Goal: Information Seeking & Learning: Understand process/instructions

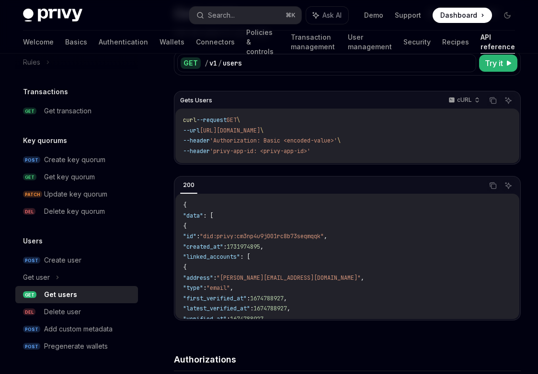
scroll to position [84, 0]
drag, startPoint x: 210, startPoint y: 129, endPoint x: 311, endPoint y: 125, distance: 101.6
click at [311, 125] on code "curl --request GET \ --url https://api.privy.io/v1/users \ --header 'Authorizat…" at bounding box center [347, 134] width 329 height 41
copy span "https://api.privy.io/v1/users"
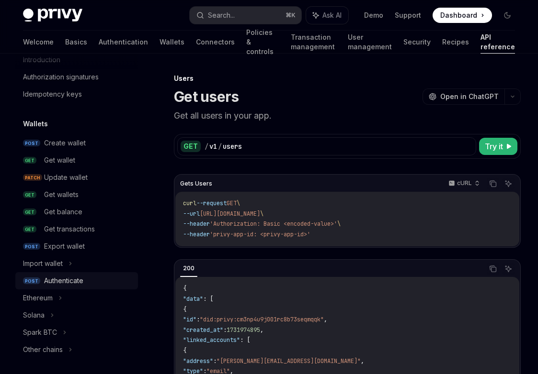
scroll to position [35, 0]
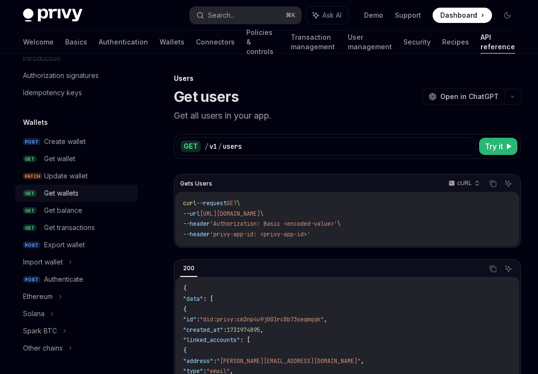
click at [79, 194] on div "Get wallets" at bounding box center [61, 193] width 34 height 11
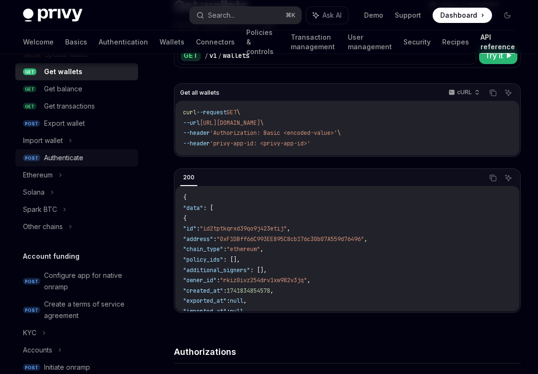
scroll to position [160, 0]
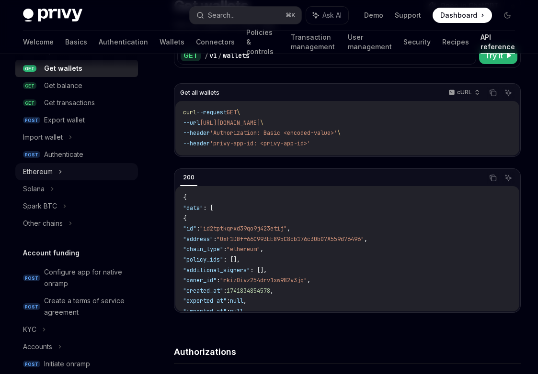
click at [35, 167] on div "Ethereum" at bounding box center [38, 171] width 30 height 11
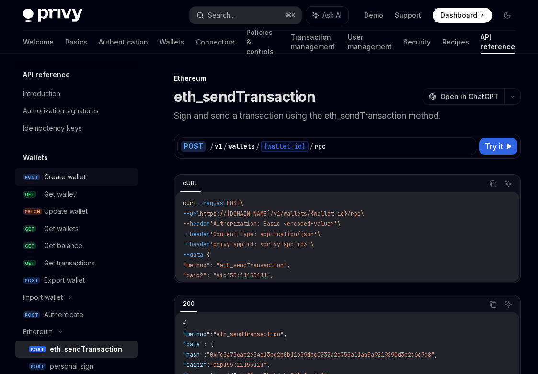
click at [66, 176] on div "Create wallet" at bounding box center [65, 176] width 42 height 11
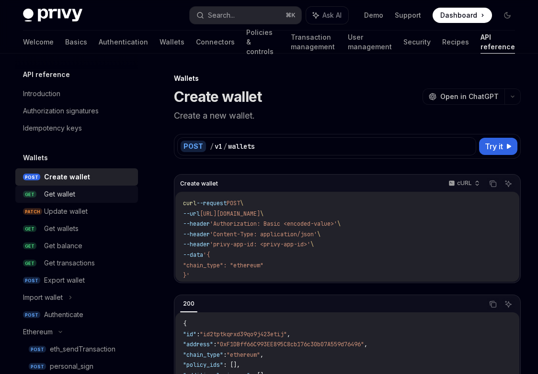
click at [70, 197] on div "Get wallet" at bounding box center [59, 194] width 31 height 11
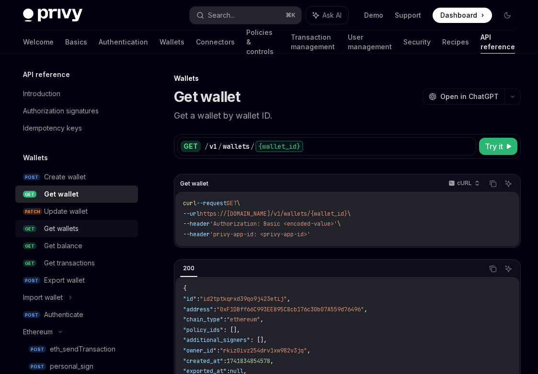
click at [73, 225] on div "Get wallets" at bounding box center [61, 228] width 34 height 11
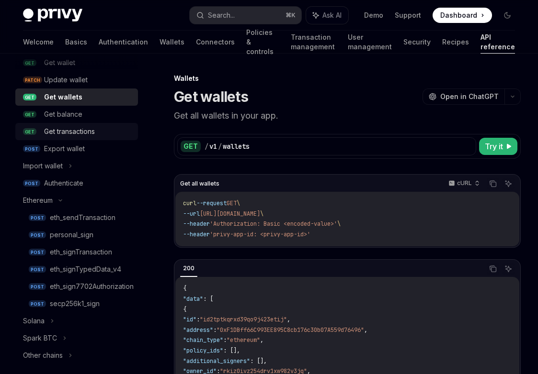
scroll to position [145, 0]
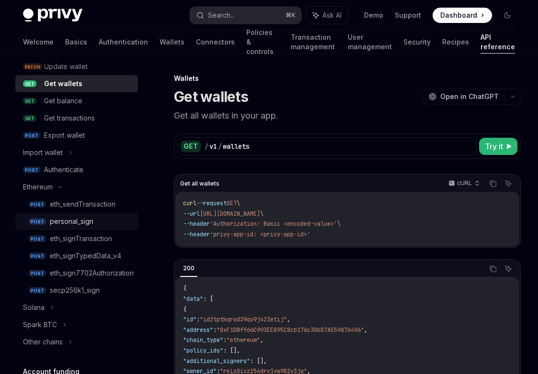
click at [76, 224] on div "personal_sign" at bounding box center [72, 221] width 44 height 11
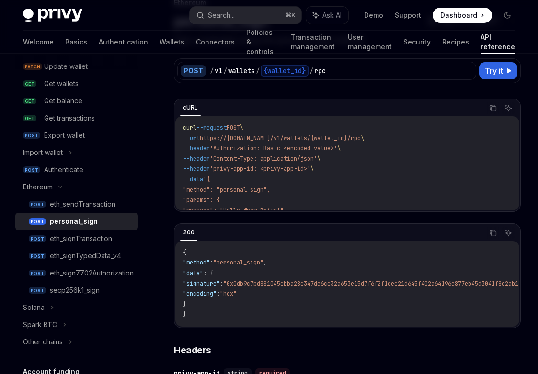
scroll to position [78, 0]
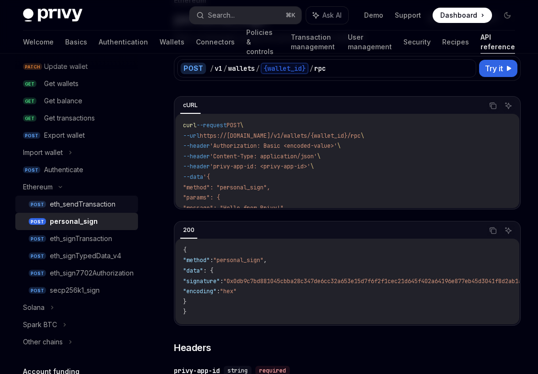
click at [90, 206] on div "eth_sendTransaction" at bounding box center [83, 204] width 66 height 11
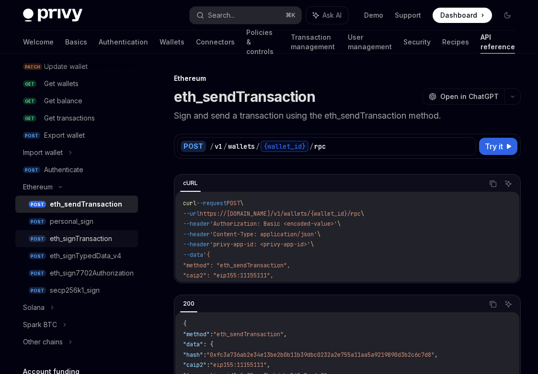
click at [82, 239] on div "eth_signTransaction" at bounding box center [81, 238] width 62 height 11
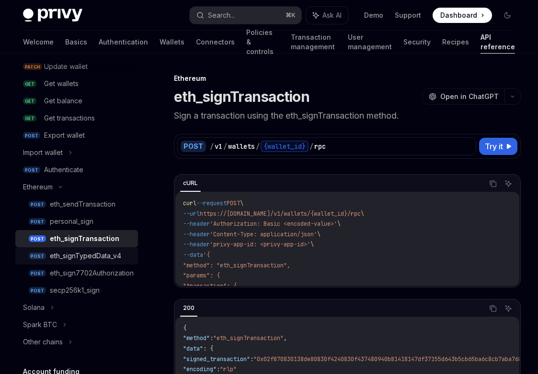
click at [84, 262] on link "POST eth_signTypedData_v4" at bounding box center [76, 256] width 123 height 17
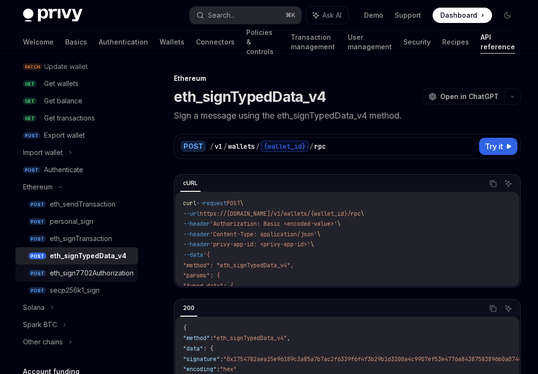
click at [85, 277] on div "eth_sign7702Authorization" at bounding box center [92, 273] width 84 height 11
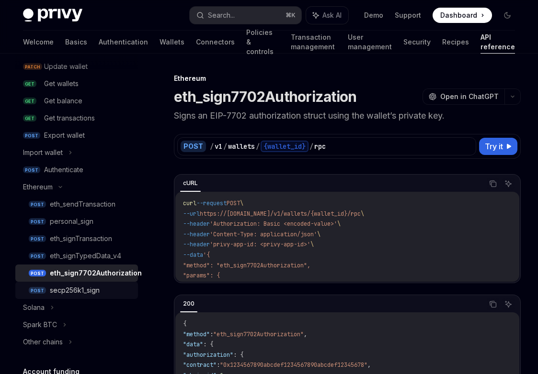
click at [83, 294] on div "secp256k1_sign" at bounding box center [75, 290] width 50 height 11
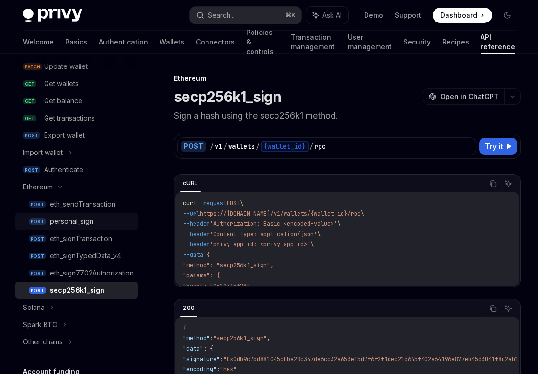
click at [78, 225] on div "personal_sign" at bounding box center [72, 221] width 44 height 11
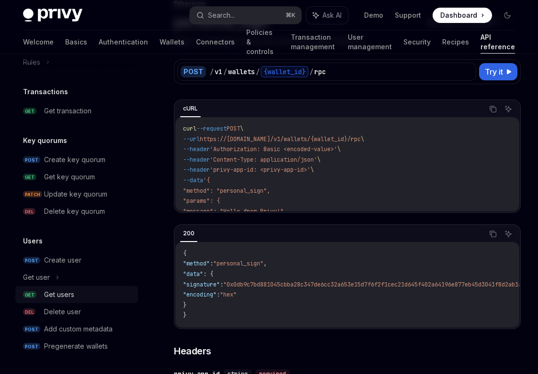
scroll to position [76, 0]
click at [63, 293] on div "Get users" at bounding box center [59, 294] width 30 height 11
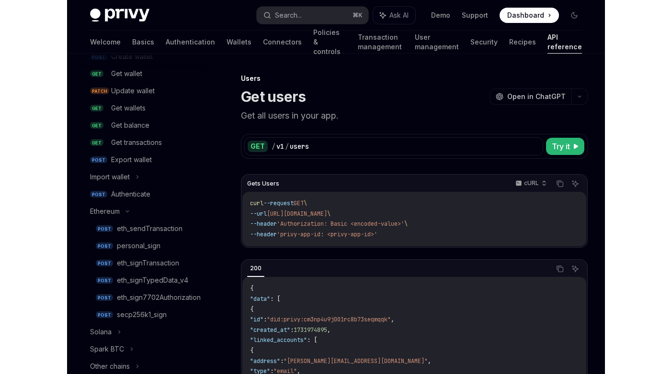
scroll to position [87, 0]
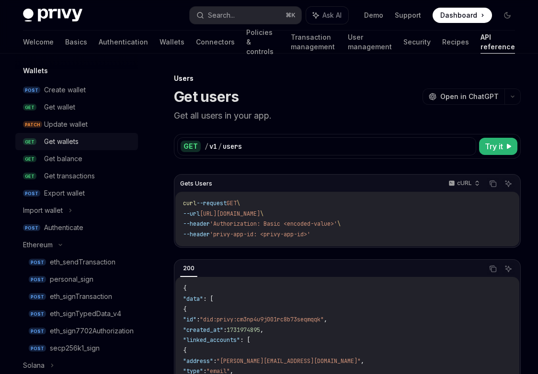
click at [69, 142] on div "Get wallets" at bounding box center [61, 141] width 34 height 11
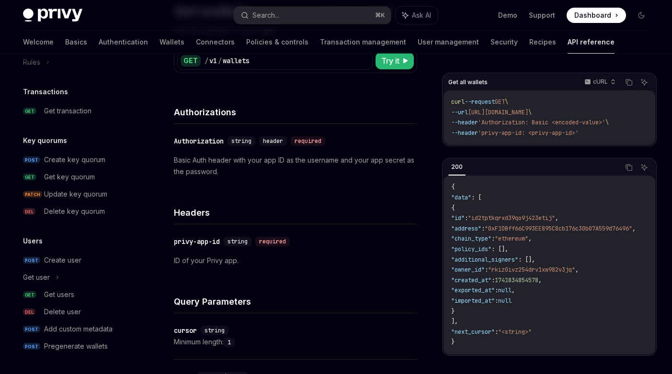
scroll to position [91, 0]
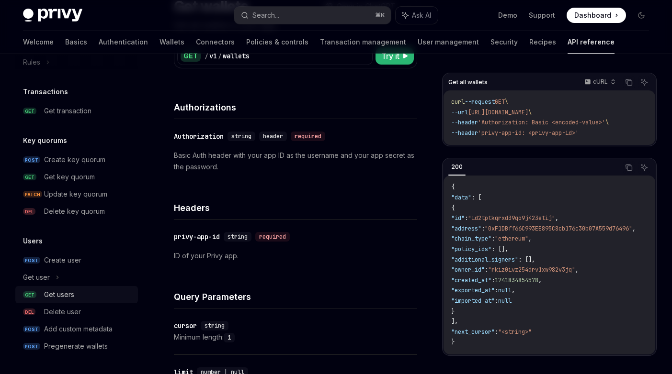
click at [56, 295] on div "Get users" at bounding box center [59, 294] width 30 height 11
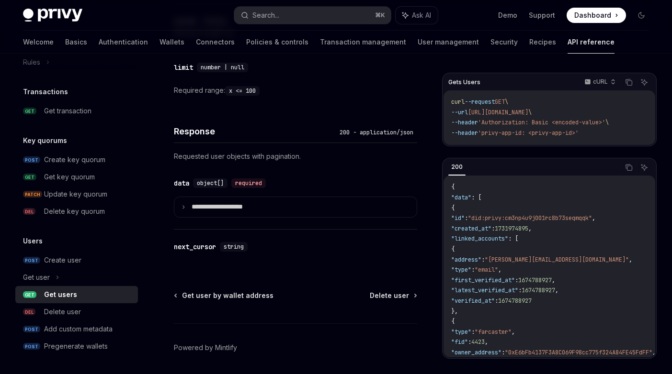
scroll to position [427, 0]
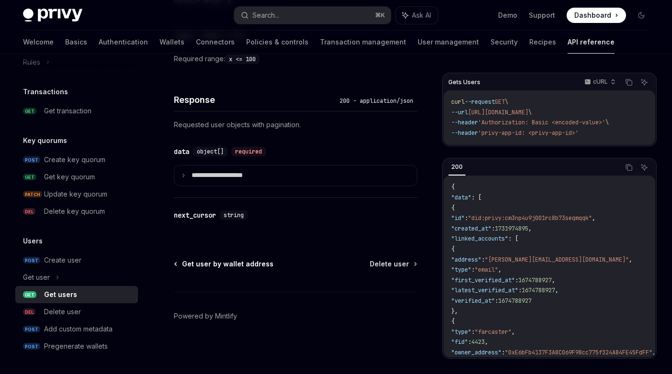
click at [210, 262] on span "Get user by wallet address" at bounding box center [227, 265] width 91 height 10
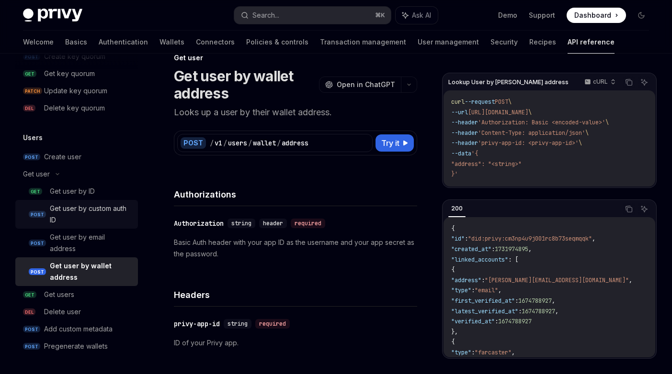
scroll to position [15, 0]
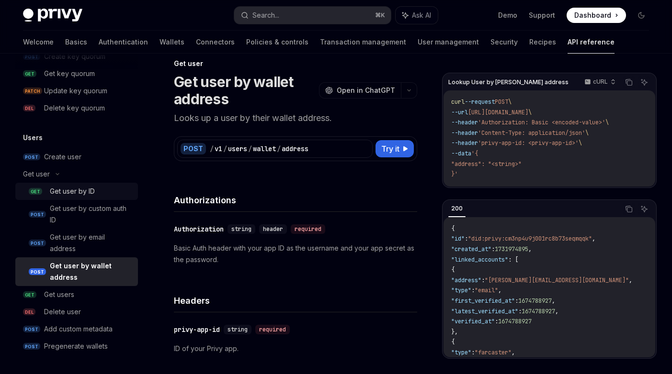
click at [80, 193] on div "Get user by ID" at bounding box center [72, 191] width 45 height 11
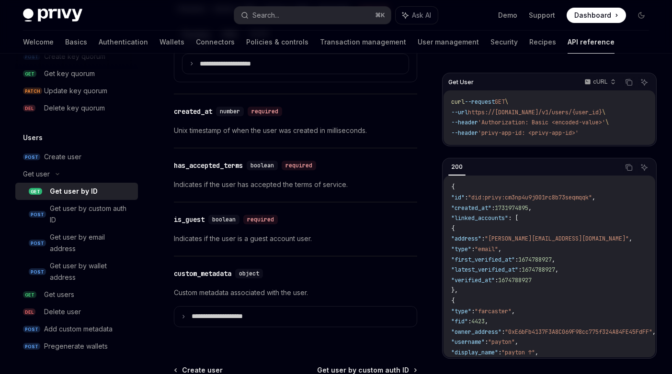
scroll to position [780, 0]
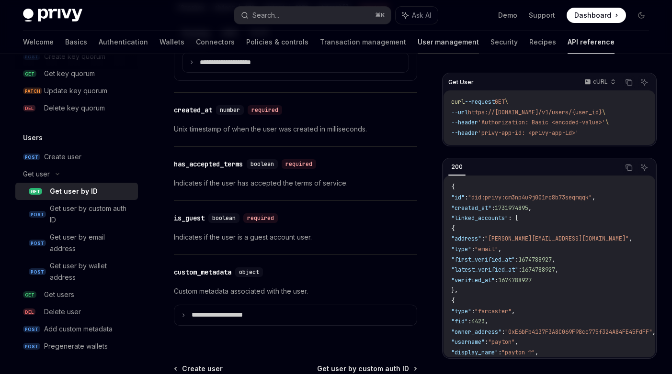
click at [418, 45] on link "User management" at bounding box center [448, 42] width 61 height 23
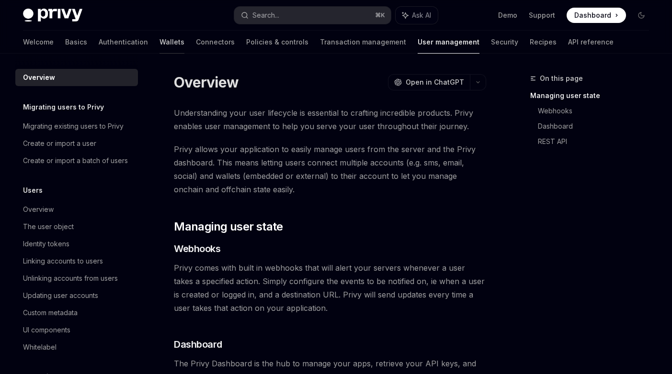
click at [159, 45] on link "Wallets" at bounding box center [171, 42] width 25 height 23
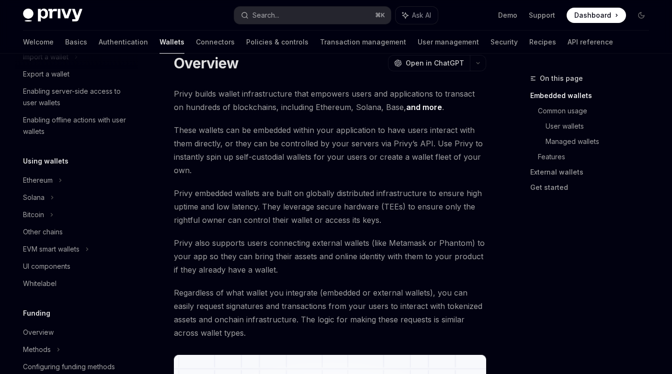
scroll to position [142, 0]
click at [49, 15] on div "Ethereum" at bounding box center [76, 6] width 123 height 17
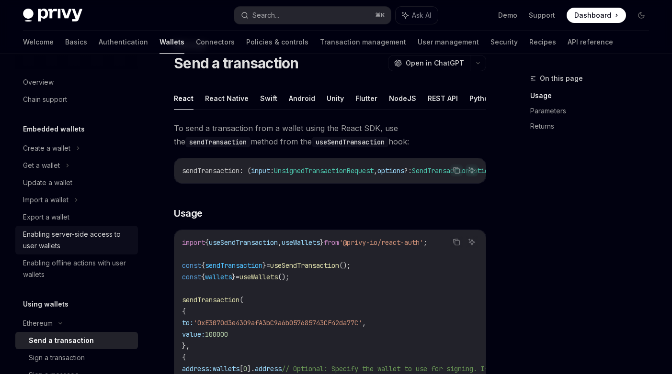
click at [84, 233] on div "Enabling server-side access to user wallets" at bounding box center [77, 240] width 109 height 23
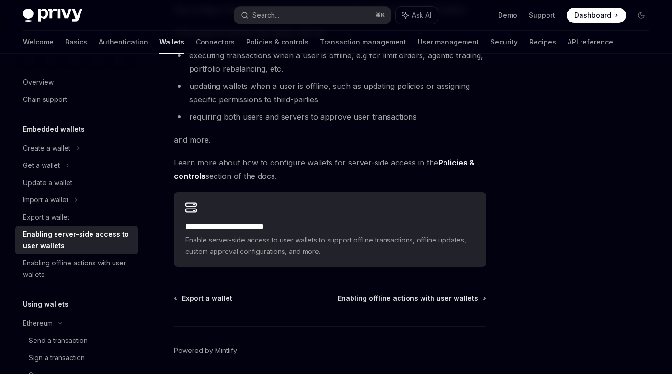
scroll to position [162, 0]
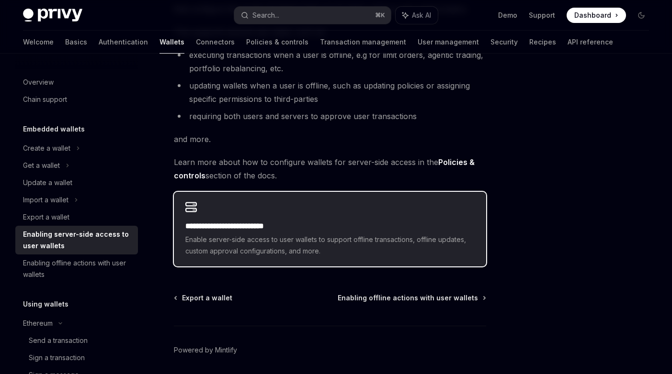
click at [250, 224] on h2 "**********" at bounding box center [329, 226] width 289 height 11
type textarea "*"
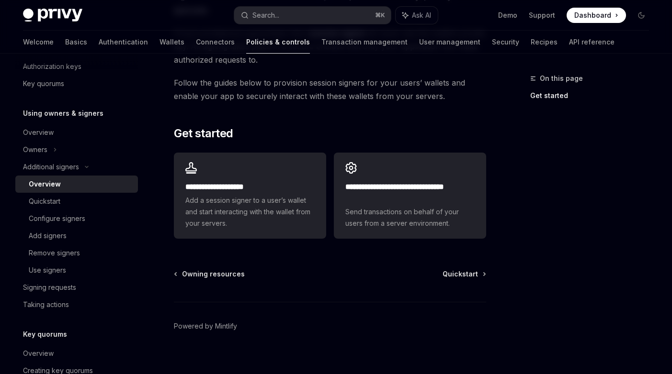
scroll to position [275, 0]
